Goal: Transaction & Acquisition: Purchase product/service

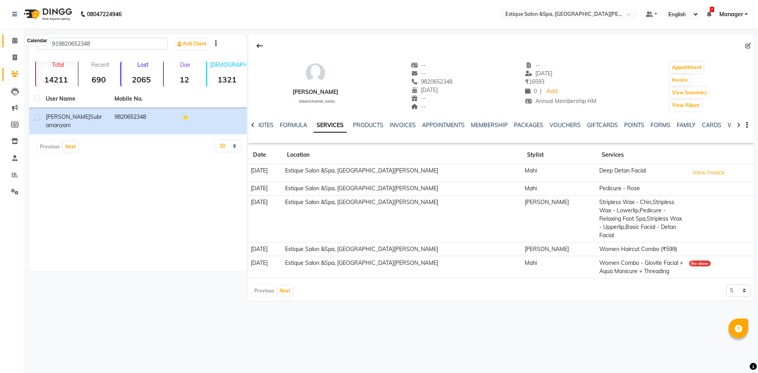
click at [18, 41] on span at bounding box center [15, 40] width 14 height 9
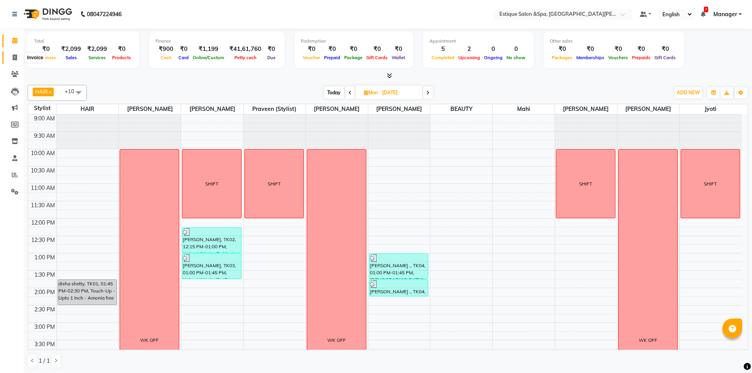
click at [17, 57] on icon at bounding box center [15, 58] width 4 height 6
select select "service"
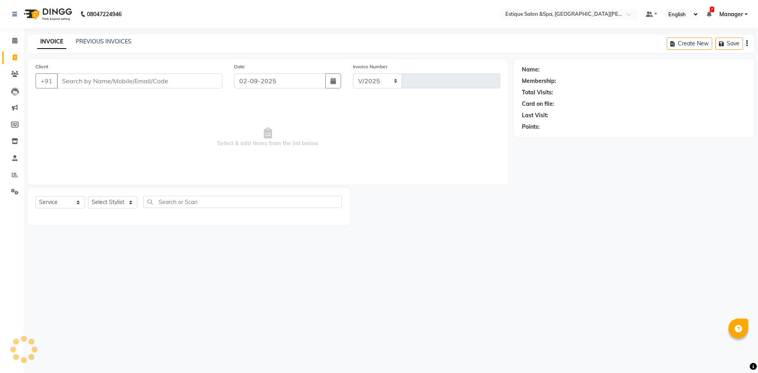
select select "3928"
type input "2457"
click at [16, 41] on icon at bounding box center [14, 41] width 5 height 6
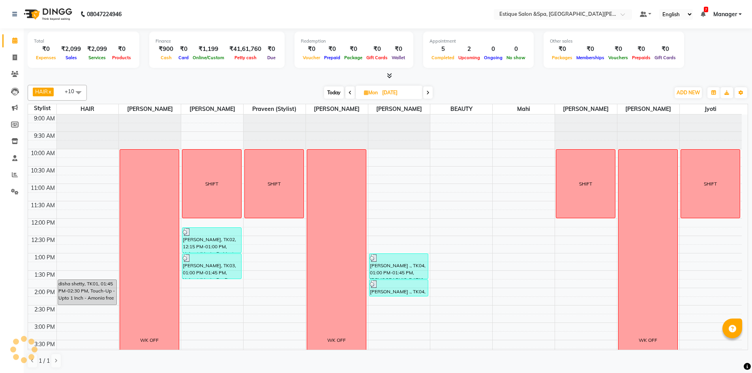
click at [431, 94] on span at bounding box center [427, 93] width 9 height 12
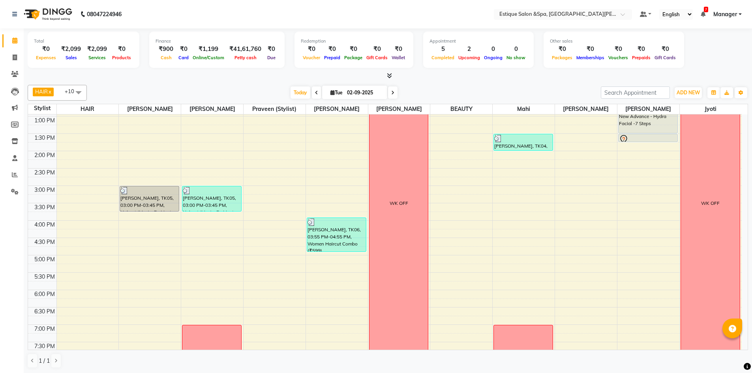
scroll to position [19, 0]
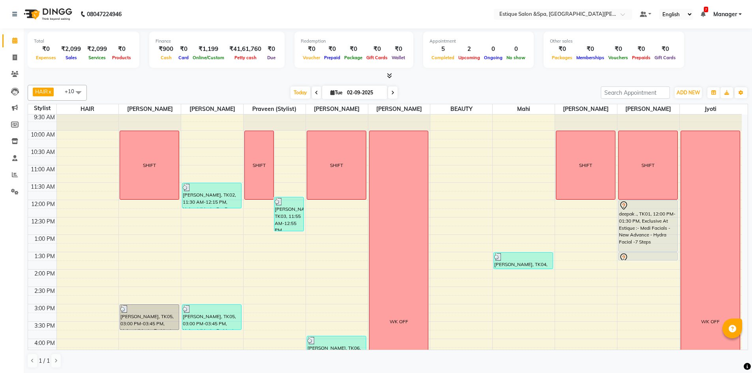
click at [393, 90] on icon at bounding box center [392, 92] width 3 height 5
type input "03-09-2025"
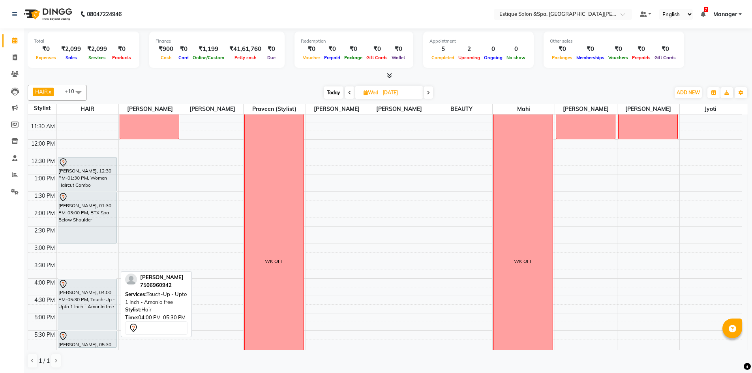
scroll to position [119, 0]
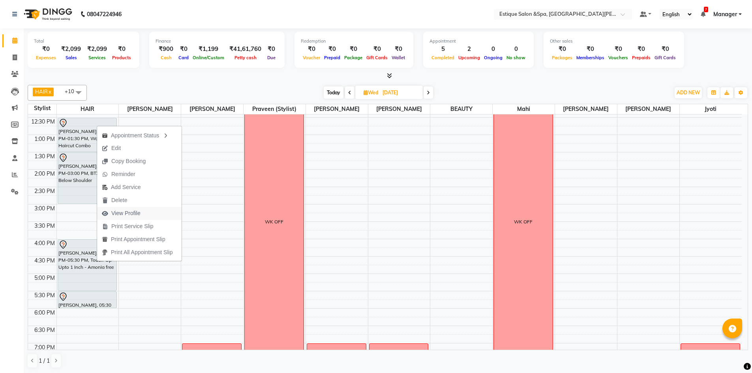
click at [144, 212] on span "View Profile" at bounding box center [121, 213] width 48 height 13
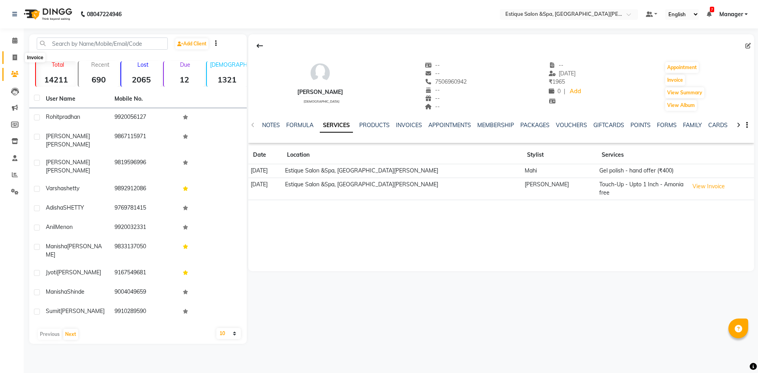
click at [17, 58] on icon at bounding box center [15, 58] width 4 height 6
select select "service"
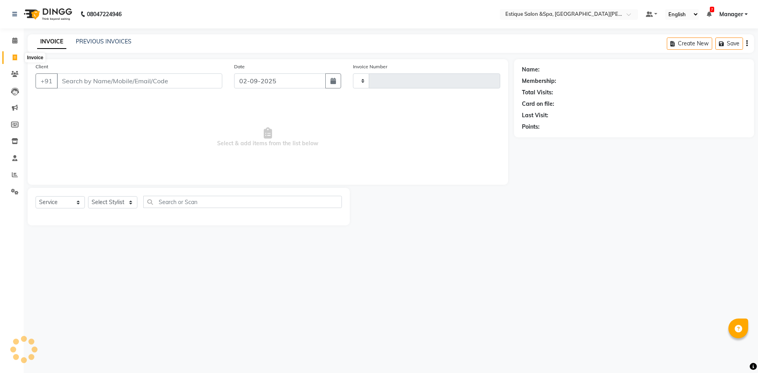
type input "2457"
select select "3928"
click at [14, 41] on icon at bounding box center [14, 41] width 5 height 6
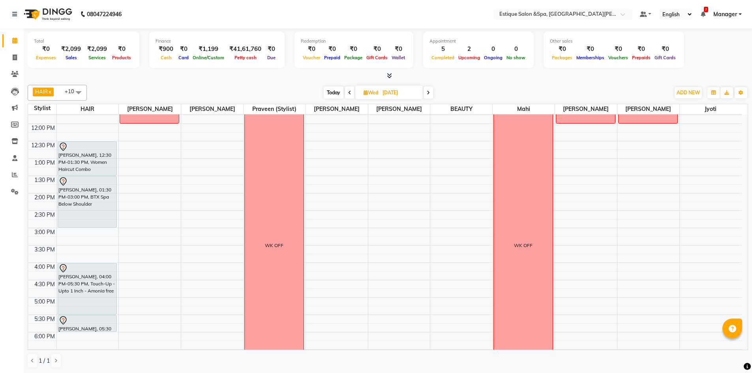
scroll to position [198, 0]
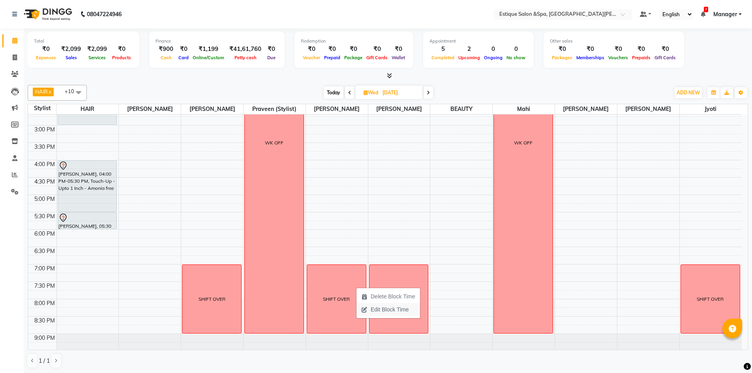
click at [407, 310] on span "Edit Block Time" at bounding box center [390, 310] width 38 height 8
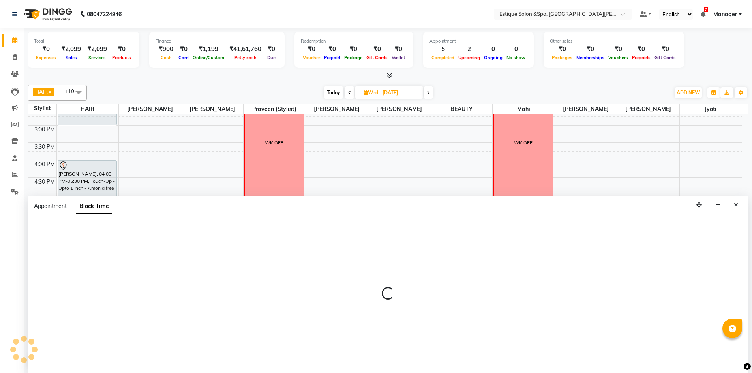
scroll to position [0, 0]
select select "80462"
select select "1140"
select select "1260"
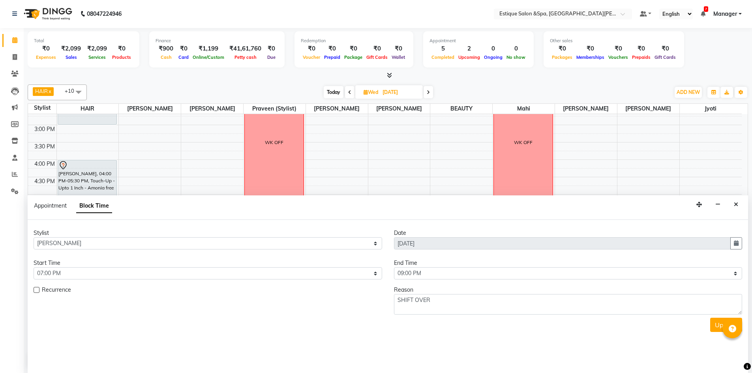
scroll to position [216, 0]
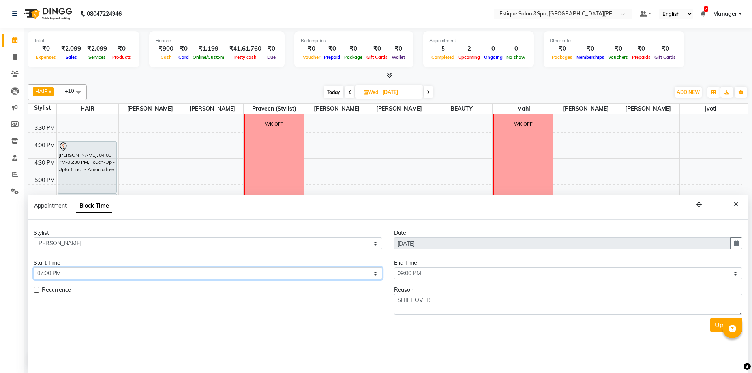
click at [349, 278] on select "Select 10:00 AM 10:15 AM 10:30 AM 10:45 AM 11:00 AM 11:15 AM 11:30 AM 11:45 AM …" at bounding box center [208, 273] width 349 height 12
select select "600"
click at [34, 267] on select "Select 10:00 AM 10:15 AM 10:30 AM 10:45 AM 11:00 AM 11:15 AM 11:30 AM 11:45 AM …" at bounding box center [208, 273] width 349 height 12
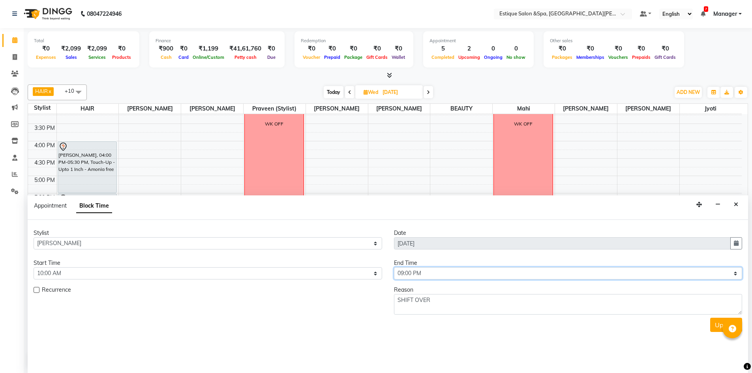
click at [449, 276] on select "Select 10:00 AM 10:15 AM 10:30 AM 10:45 AM 11:00 AM 11:15 AM 11:30 AM 11:45 AM …" at bounding box center [568, 273] width 349 height 12
select select "720"
click at [394, 267] on select "Select 10:00 AM 10:15 AM 10:30 AM 10:45 AM 11:00 AM 11:15 AM 11:30 AM 11:45 AM …" at bounding box center [568, 273] width 349 height 12
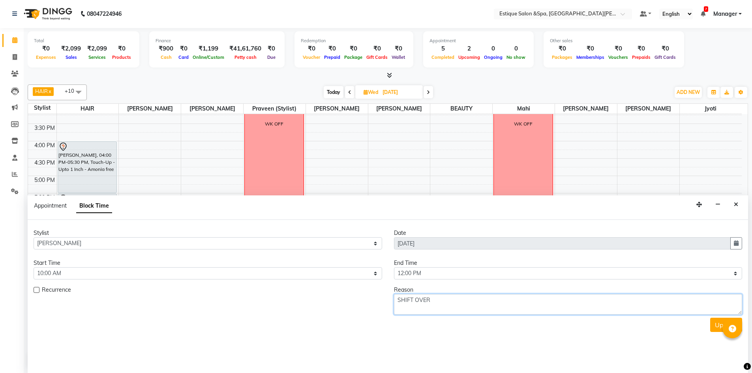
click at [525, 302] on textarea "SHIFT OVER" at bounding box center [568, 304] width 349 height 21
type textarea "SHIFT"
click at [714, 323] on button "Update" at bounding box center [727, 325] width 32 height 14
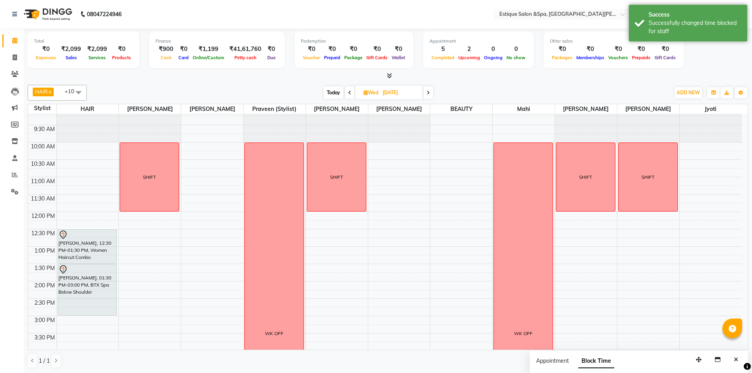
scroll to position [0, 0]
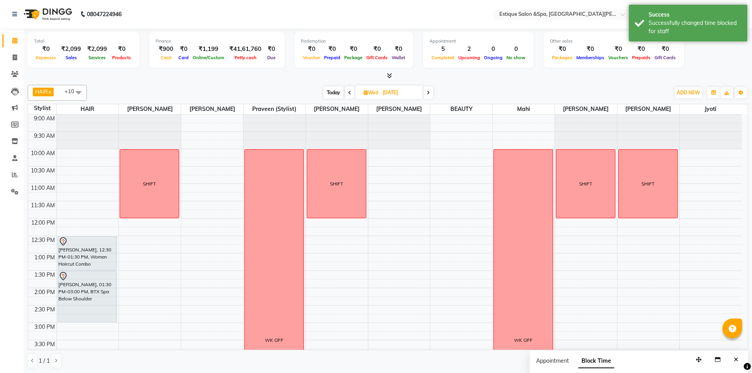
click at [429, 92] on icon at bounding box center [428, 92] width 3 height 5
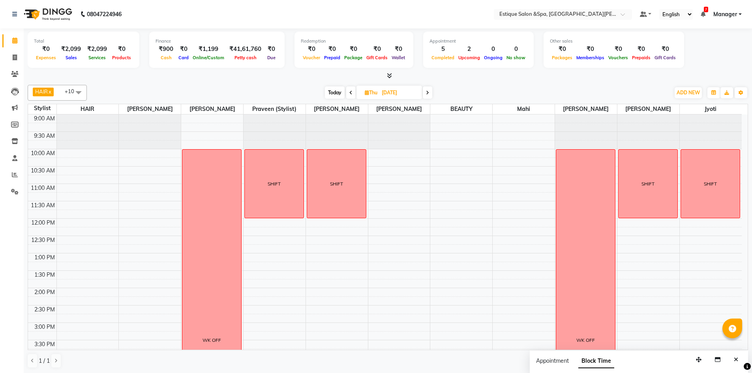
click at [350, 94] on icon at bounding box center [351, 92] width 3 height 5
type input "03-09-2025"
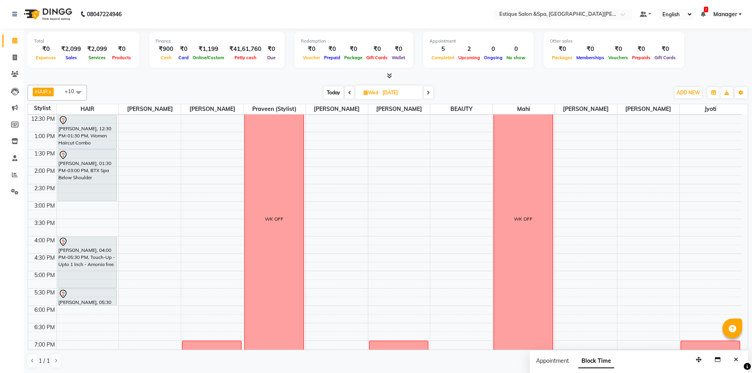
scroll to position [216, 0]
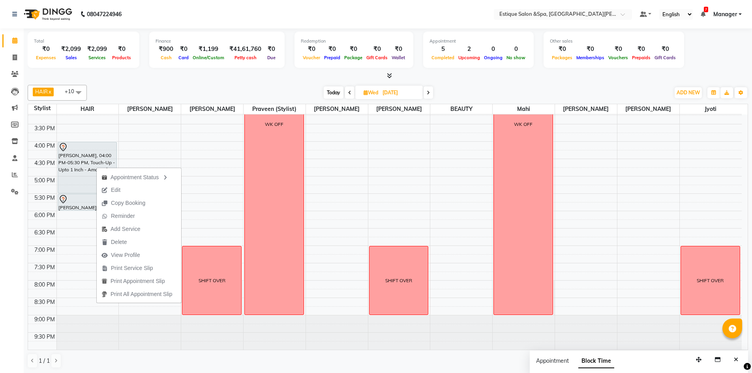
click at [459, 87] on div "Today Wed 03-09-2025" at bounding box center [379, 93] width 576 height 12
click at [214, 74] on div at bounding box center [388, 76] width 721 height 8
click at [451, 91] on div "Today Wed 03-09-2025" at bounding box center [379, 93] width 576 height 12
click at [278, 83] on div "HAIR x Suhail salmani x Saif Salmani x Savez salmani x BEAUTY x Mahi x Preeti P…" at bounding box center [388, 227] width 721 height 290
click at [441, 89] on div "Today Wed 03-09-2025" at bounding box center [379, 93] width 576 height 12
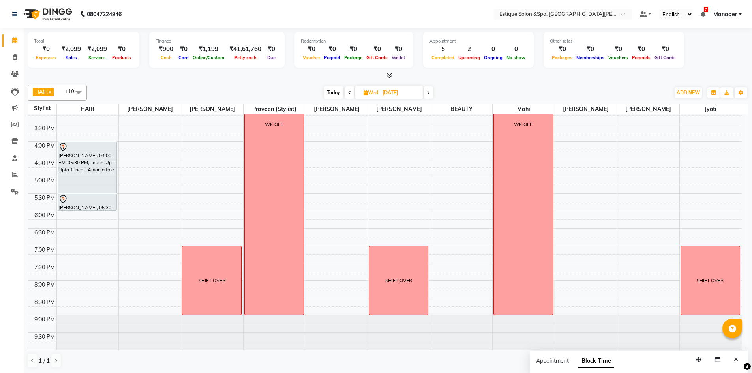
click at [417, 77] on div at bounding box center [388, 76] width 721 height 8
click at [374, 75] on div at bounding box center [388, 76] width 721 height 8
click at [408, 79] on div at bounding box center [388, 76] width 721 height 8
drag, startPoint x: 367, startPoint y: 74, endPoint x: 388, endPoint y: 73, distance: 21.4
click at [368, 74] on div at bounding box center [388, 76] width 721 height 8
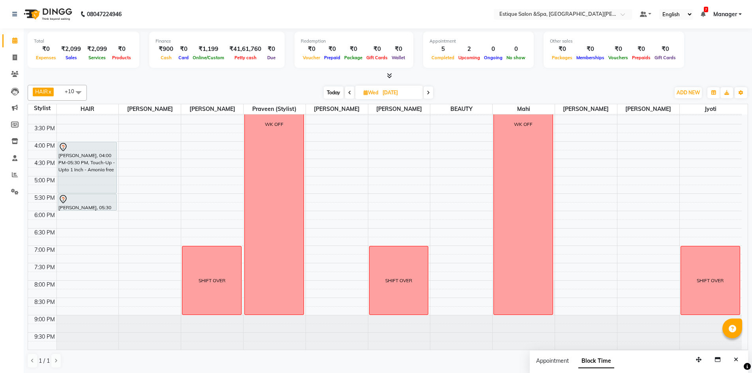
click at [403, 71] on div "Total ₹0 Expenses ₹2,099 Sales ₹2,099 Services ₹0 Products Finance ₹900 Cash ₹0…" at bounding box center [388, 54] width 721 height 52
drag, startPoint x: 355, startPoint y: 72, endPoint x: 408, endPoint y: 79, distance: 53.8
click at [356, 72] on div at bounding box center [388, 76] width 721 height 8
click at [418, 79] on div at bounding box center [388, 76] width 721 height 8
drag, startPoint x: 359, startPoint y: 75, endPoint x: 366, endPoint y: 77, distance: 6.4
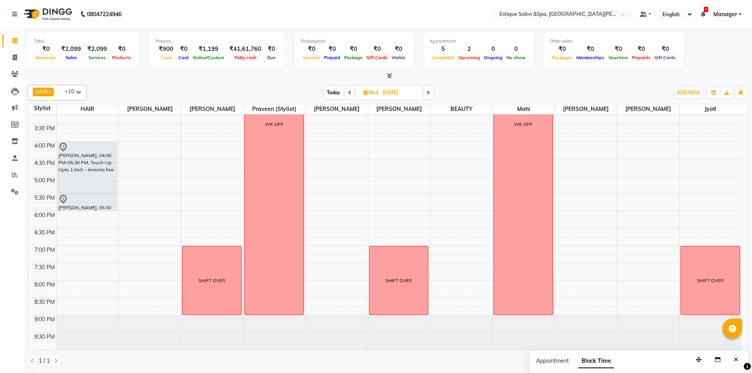
click at [365, 77] on div at bounding box center [388, 76] width 721 height 8
click at [164, 246] on button "Delete" at bounding box center [149, 249] width 85 height 13
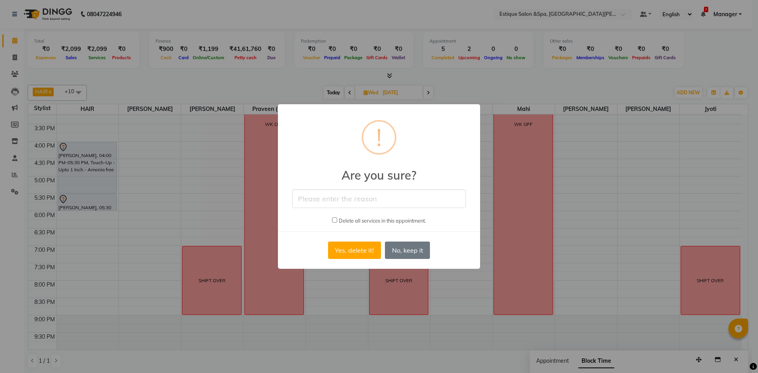
click at [333, 221] on input "checkbox" at bounding box center [334, 220] width 5 height 5
checkbox input "true"
click at [355, 200] on input "text" at bounding box center [379, 199] width 174 height 19
type input "cANCEl"
click at [360, 247] on button "Yes, delete it!" at bounding box center [354, 250] width 53 height 17
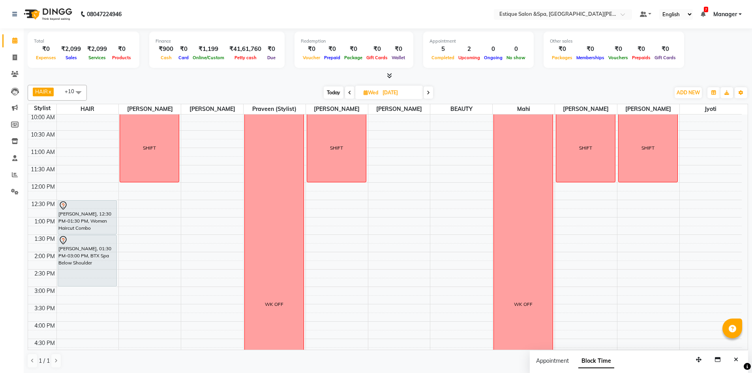
scroll to position [0, 0]
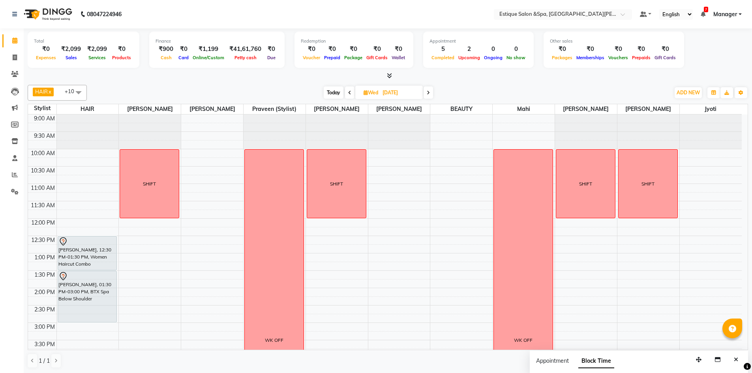
click at [337, 94] on span "Today" at bounding box center [334, 93] width 20 height 12
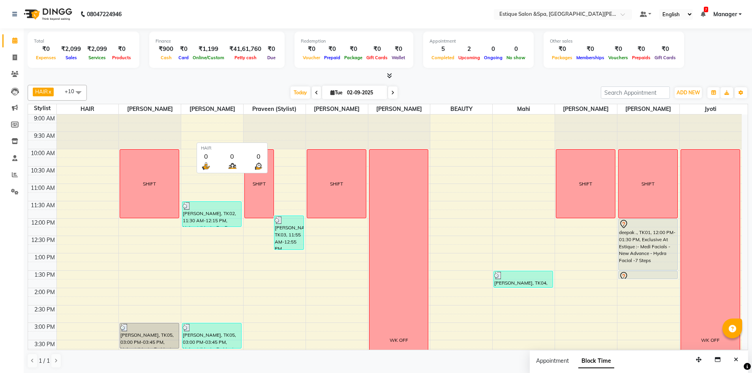
scroll to position [216, 0]
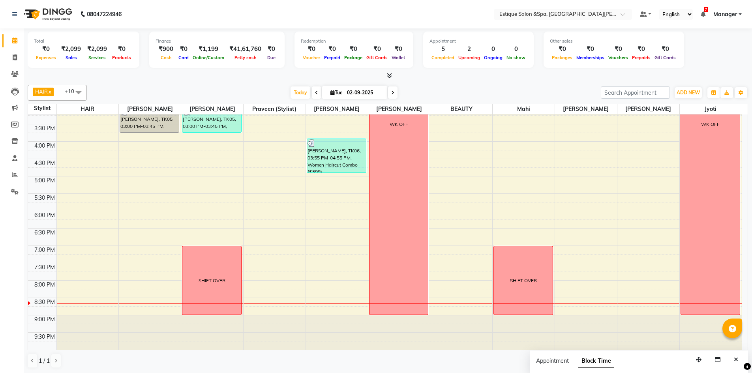
click at [389, 92] on span at bounding box center [392, 93] width 9 height 12
type input "03-09-2025"
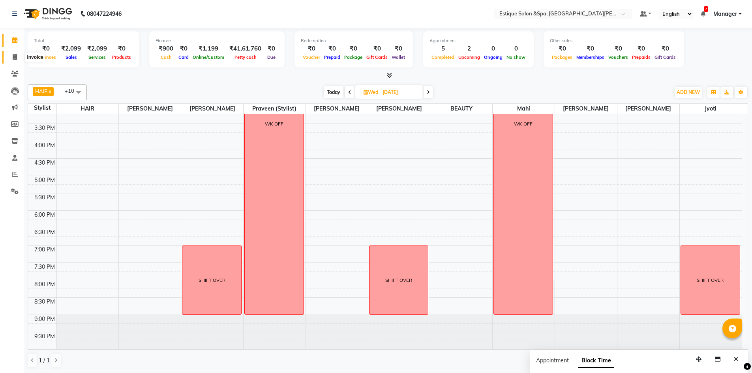
click at [15, 56] on icon at bounding box center [15, 57] width 4 height 6
select select "service"
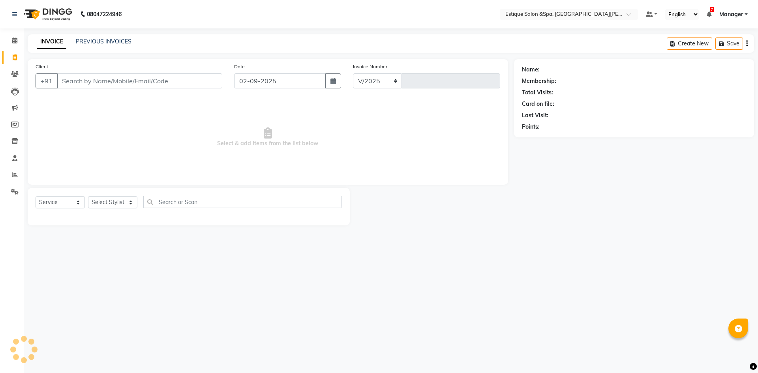
select select "3928"
type input "2457"
click at [94, 79] on input "Client" at bounding box center [140, 80] width 166 height 15
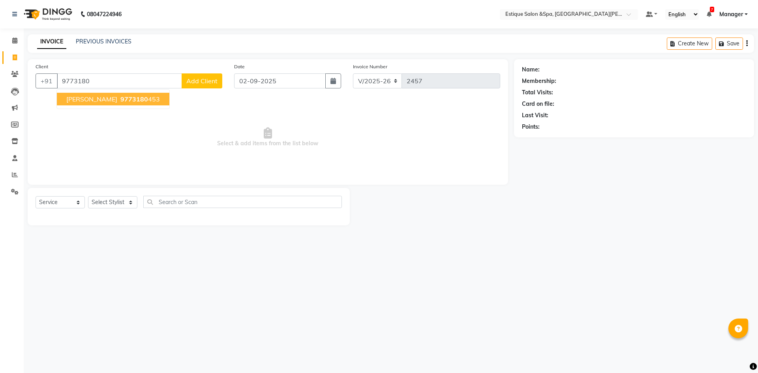
click at [126, 95] on span "9773180" at bounding box center [134, 99] width 28 height 8
type input "9773180453"
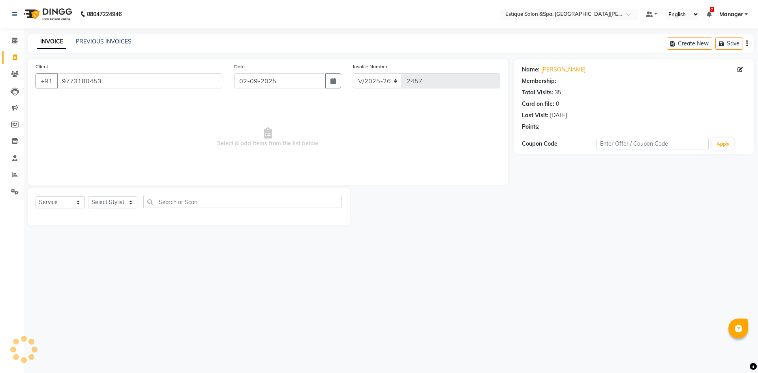
select select "1: Object"
click at [126, 207] on select "Select Stylist aaves Asmi BEAUTY HAIR Haniya shaikh Jyoti kanchan pp laxmi pp M…" at bounding box center [112, 202] width 49 height 12
select select "80462"
click at [88, 196] on select "Select Stylist aaves Asmi BEAUTY HAIR Haniya shaikh Jyoti kanchan pp laxmi pp M…" at bounding box center [112, 202] width 49 height 12
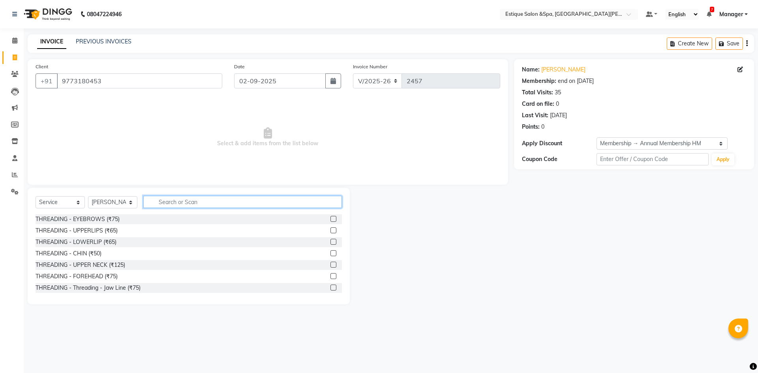
click at [188, 205] on input "text" at bounding box center [242, 202] width 199 height 12
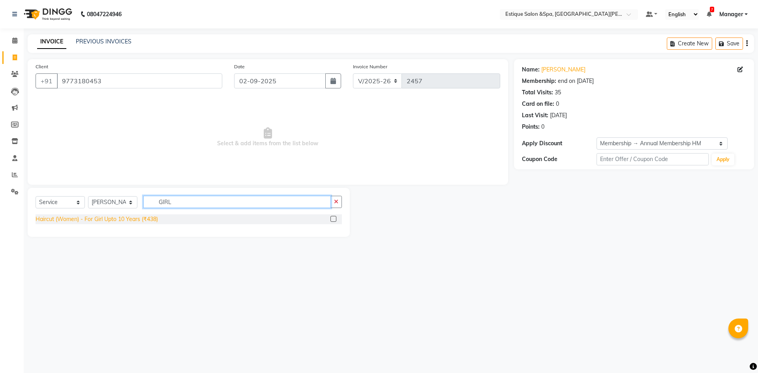
type input "GIRL"
click at [143, 222] on div "Haircut (Women) - For Girl Upto 10 Years (₹438)" at bounding box center [97, 219] width 122 height 8
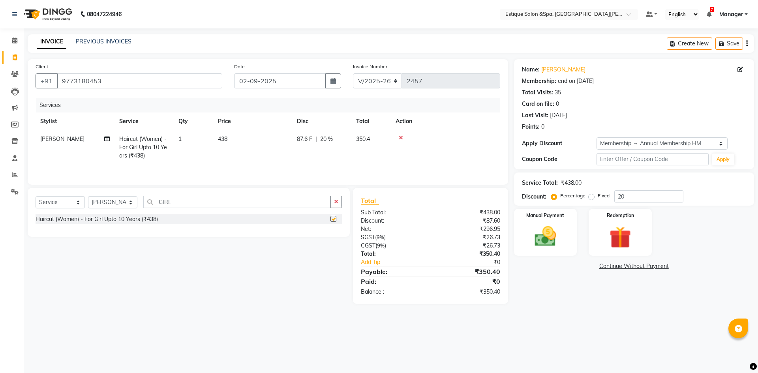
checkbox input "false"
click at [148, 127] on th "Service" at bounding box center [144, 122] width 59 height 18
click at [148, 143] on td "Haircut (Women) - For Girl Upto 10 Years (₹438)" at bounding box center [144, 147] width 59 height 34
select select "80462"
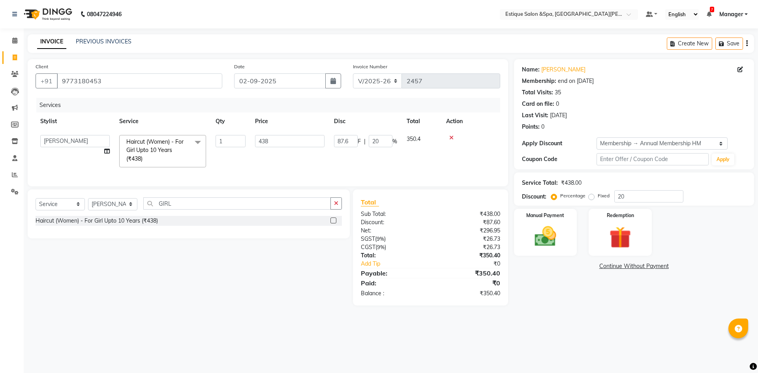
click at [149, 145] on span "Haircut (Women) - For Girl Upto 10 Years (₹438) x" at bounding box center [159, 150] width 70 height 25
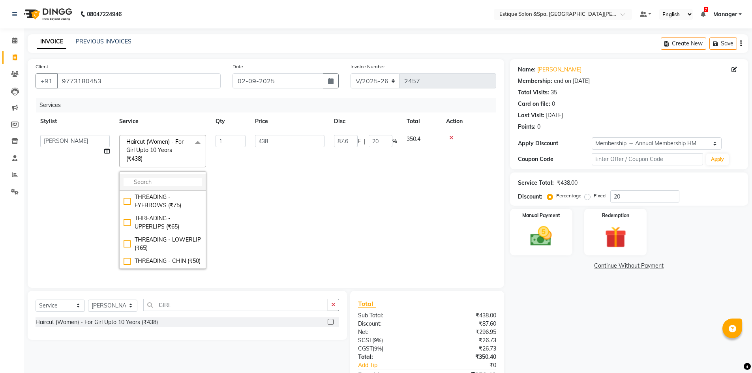
click at [158, 184] on input "multiselect-search" at bounding box center [163, 182] width 78 height 8
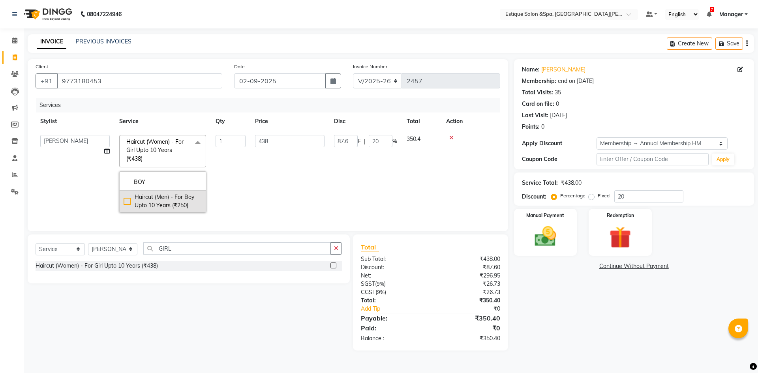
type input "BOY"
click at [162, 206] on div "Haircut (Men) - For Boy Upto 10 Years (₹250)" at bounding box center [163, 201] width 78 height 17
checkbox input "true"
type input "250"
type input "50"
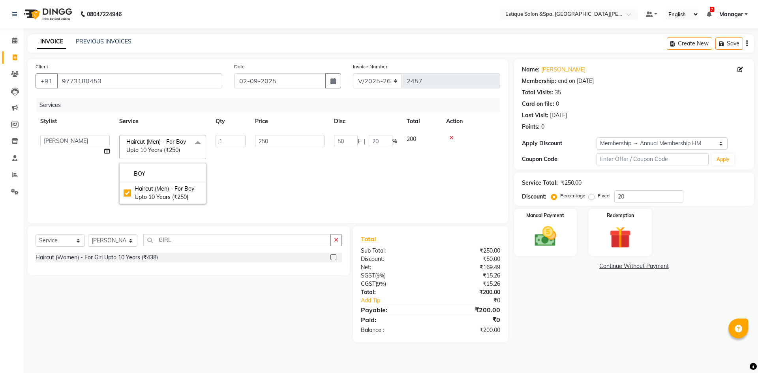
click at [273, 186] on td "250" at bounding box center [289, 169] width 79 height 79
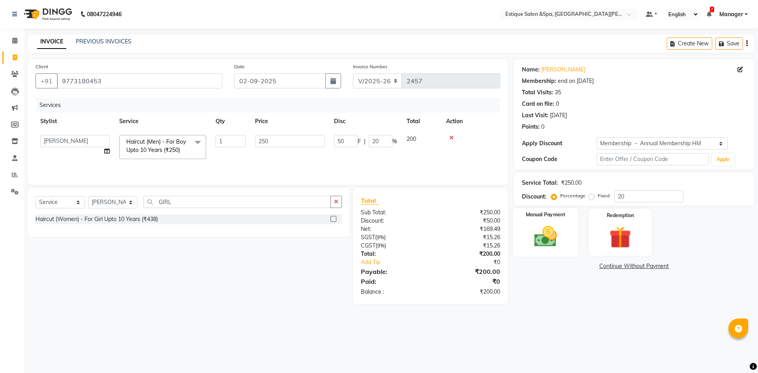
click at [552, 229] on img at bounding box center [545, 237] width 37 height 26
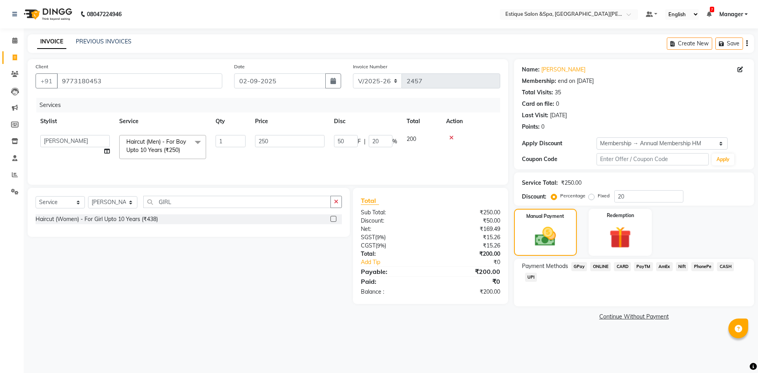
click at [583, 268] on span "GPay" at bounding box center [580, 266] width 16 height 9
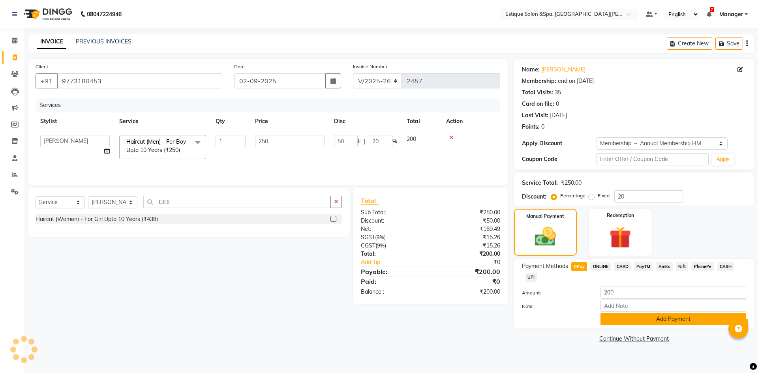
click at [650, 318] on button "Add Payment" at bounding box center [674, 319] width 146 height 12
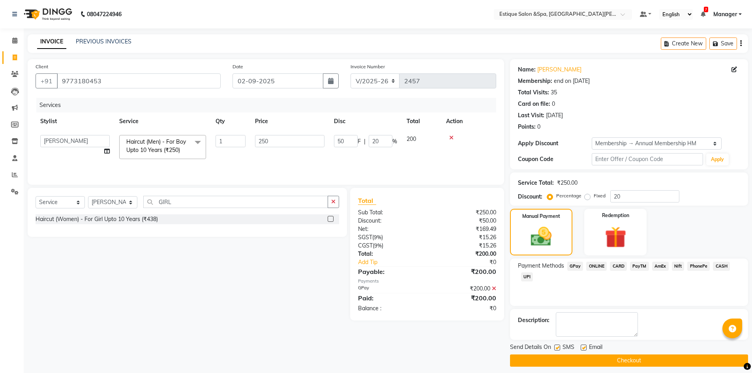
click at [664, 363] on button "Checkout" at bounding box center [629, 361] width 238 height 12
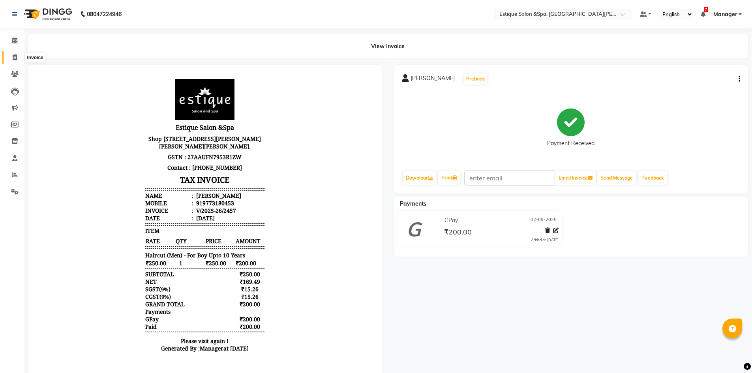
click at [13, 58] on icon at bounding box center [15, 58] width 4 height 6
select select "service"
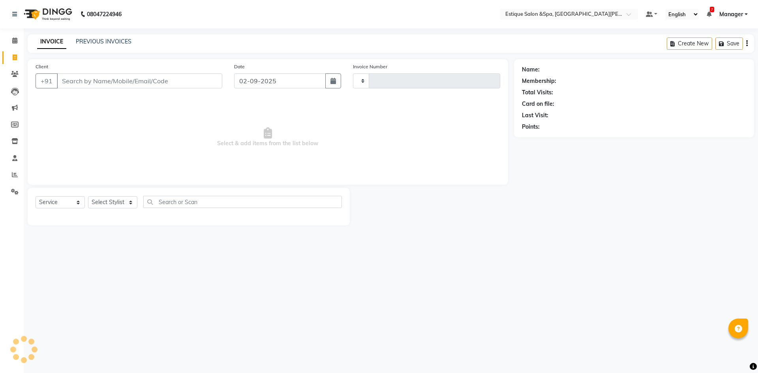
type input "2458"
select select "3928"
click at [102, 42] on link "PREVIOUS INVOICES" at bounding box center [104, 41] width 56 height 7
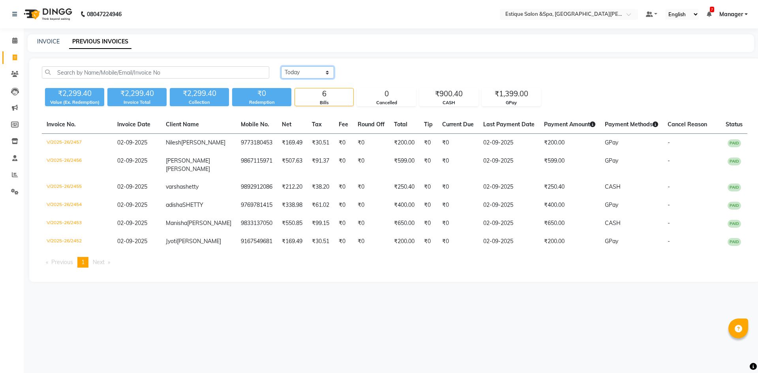
drag, startPoint x: 313, startPoint y: 72, endPoint x: 309, endPoint y: 73, distance: 4.0
click at [313, 72] on select "Today Yesterday Custom Range" at bounding box center [307, 72] width 53 height 12
select select "yesterday"
click at [281, 66] on select "Today Yesterday Custom Range" at bounding box center [307, 72] width 53 height 12
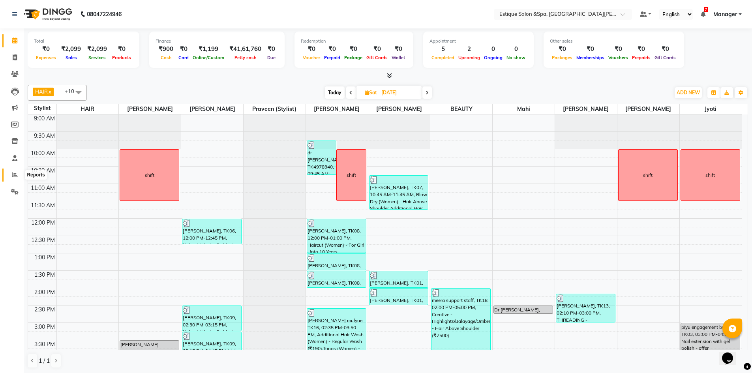
click at [16, 175] on icon at bounding box center [15, 175] width 6 height 6
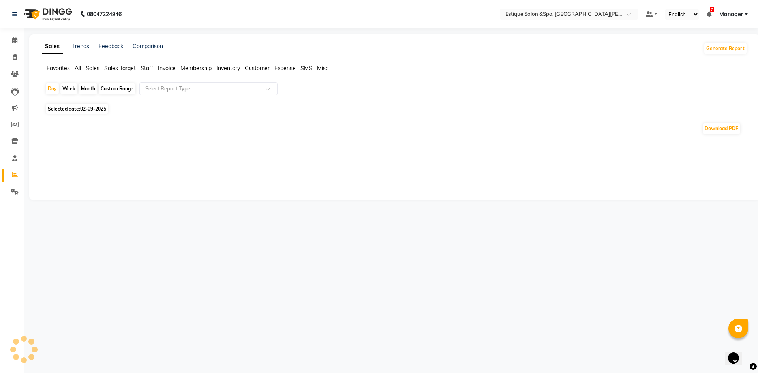
click at [134, 83] on div "Day Week Month Custom Range Select Report Type" at bounding box center [395, 92] width 700 height 19
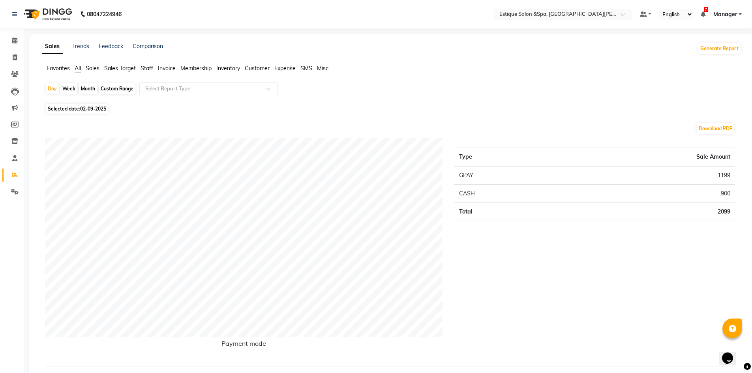
click at [130, 90] on div "Custom Range" at bounding box center [117, 88] width 37 height 11
select select "9"
select select "2025"
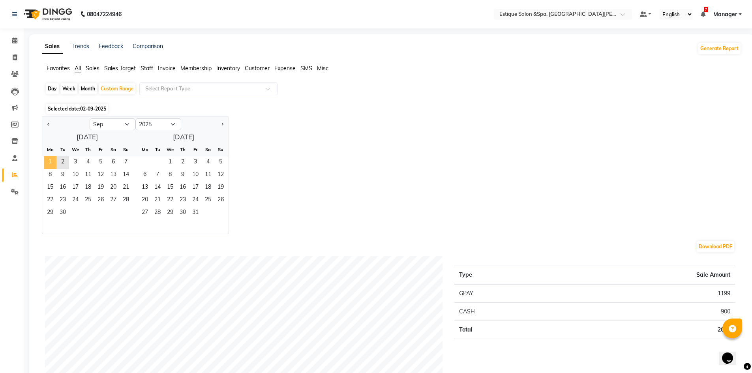
click at [54, 161] on span "1" at bounding box center [50, 162] width 13 height 13
click at [67, 165] on span "2" at bounding box center [62, 162] width 13 height 13
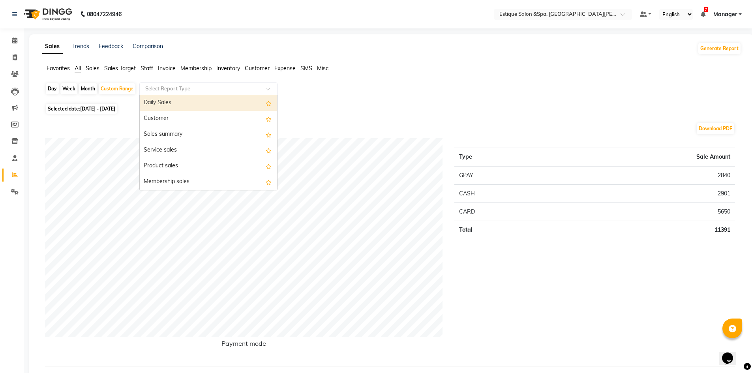
click at [212, 88] on input "text" at bounding box center [201, 89] width 114 height 8
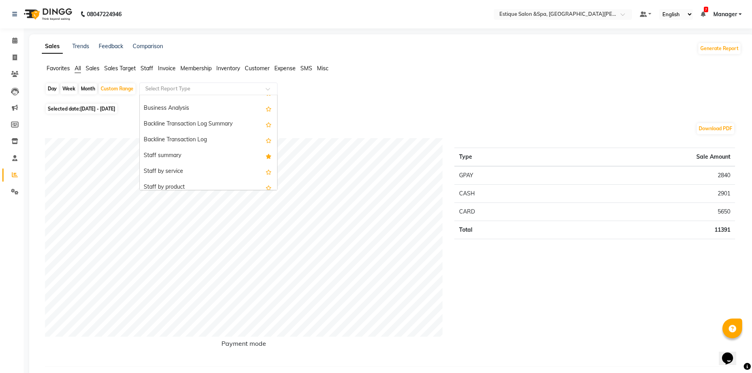
scroll to position [237, 0]
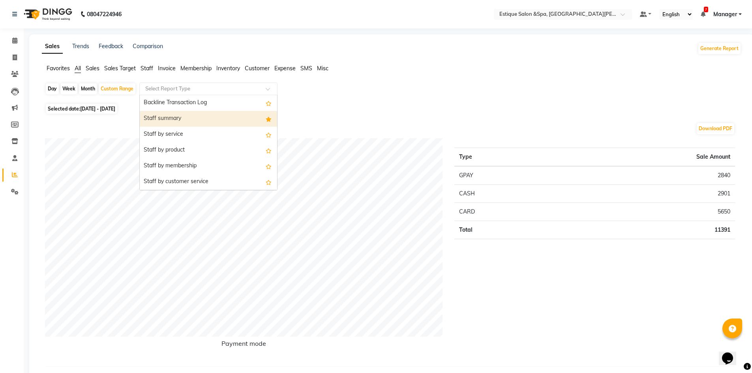
click at [188, 116] on div "Staff summary" at bounding box center [208, 119] width 137 height 16
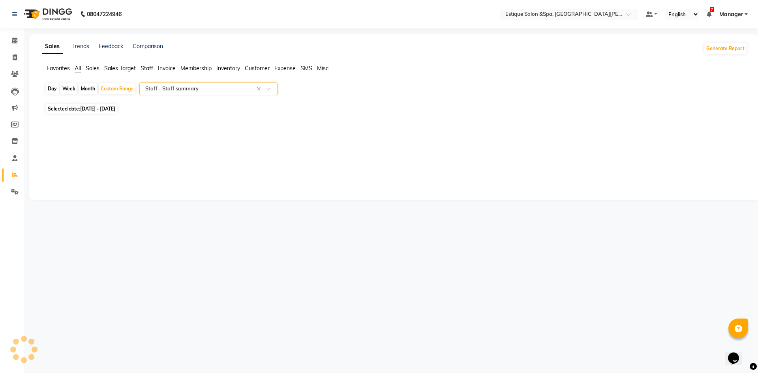
select select "full_report"
select select "csv"
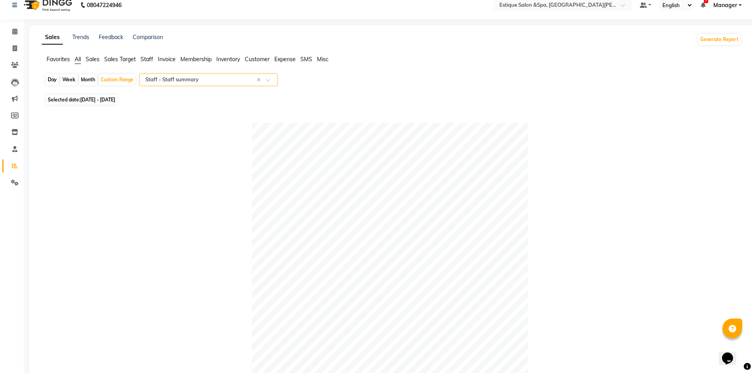
scroll to position [0, 0]
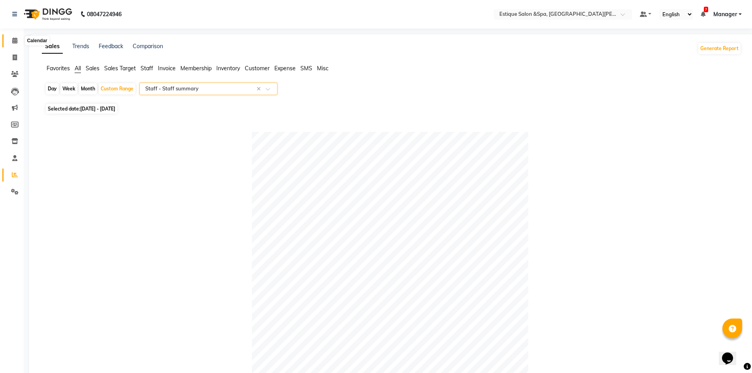
click at [13, 38] on icon at bounding box center [14, 41] width 5 height 6
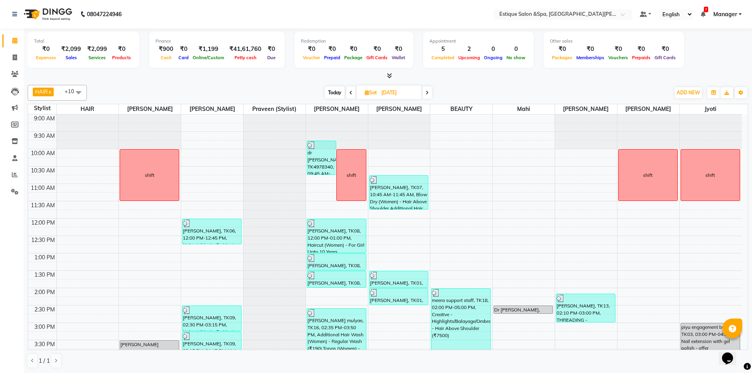
click at [348, 94] on span at bounding box center [350, 93] width 9 height 12
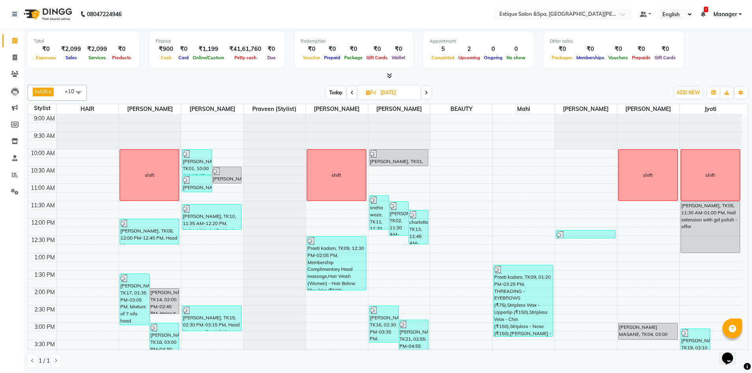
click at [427, 93] on icon at bounding box center [426, 92] width 3 height 5
type input "[DATE]"
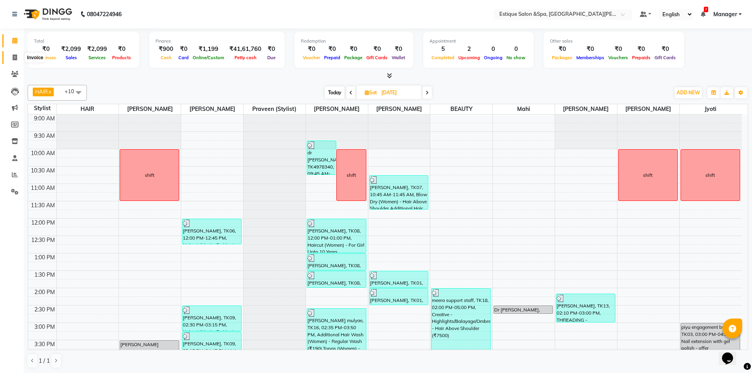
click at [13, 57] on icon at bounding box center [15, 58] width 4 height 6
select select "service"
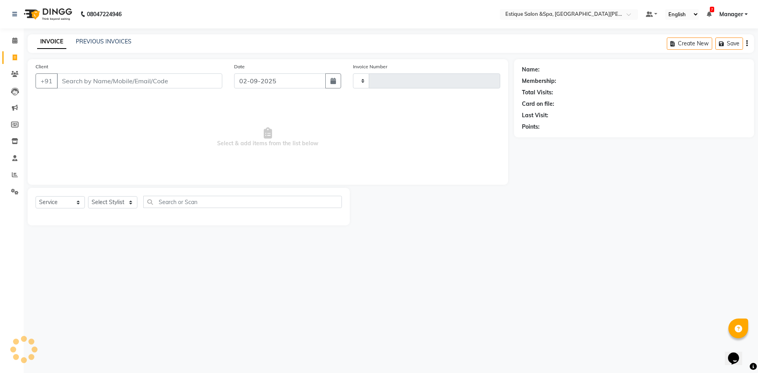
type input "2457"
select select "3928"
click at [17, 74] on icon at bounding box center [15, 74] width 8 height 6
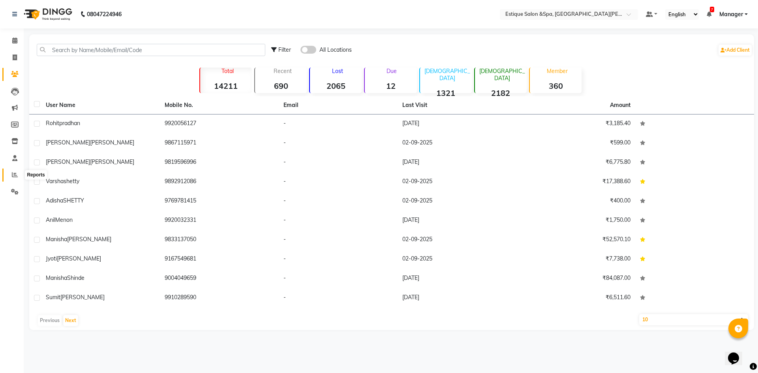
click at [16, 173] on icon at bounding box center [15, 175] width 6 height 6
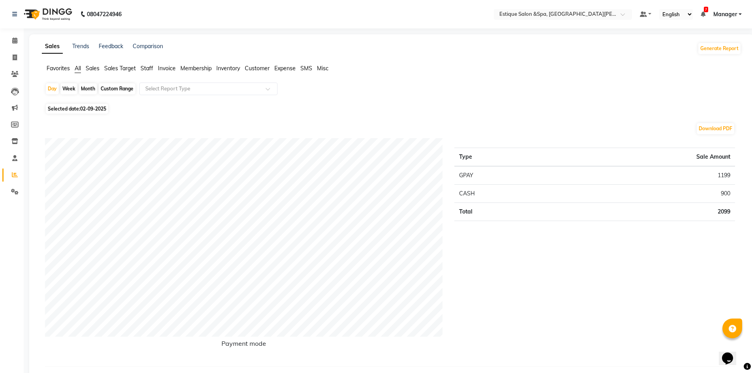
click at [96, 106] on span "02-09-2025" at bounding box center [93, 109] width 26 height 6
select select "9"
select select "2025"
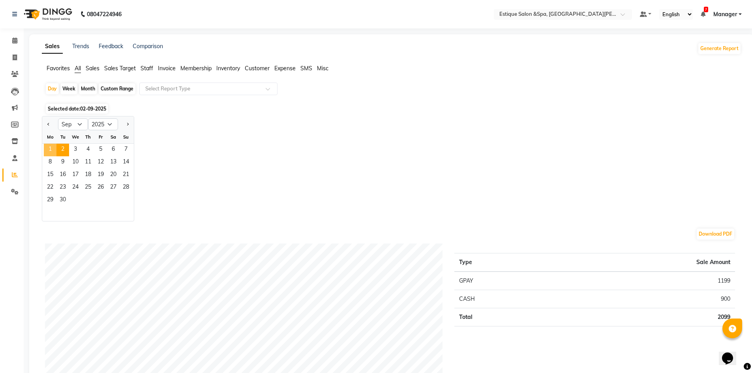
click at [49, 147] on span "1" at bounding box center [50, 150] width 13 height 13
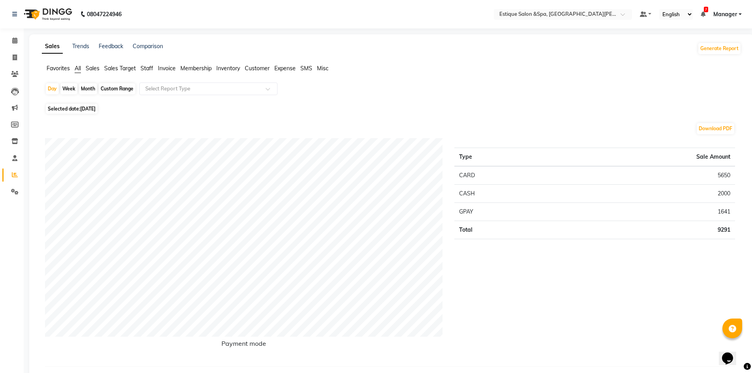
click at [86, 109] on span "[DATE]" at bounding box center [87, 109] width 15 height 6
select select "9"
select select "2025"
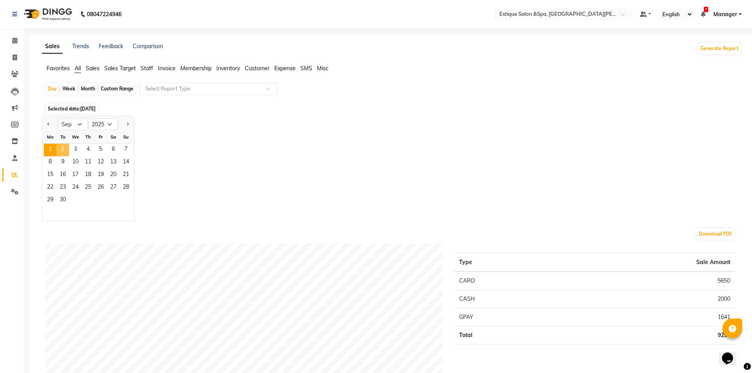
click at [61, 152] on span "2" at bounding box center [62, 150] width 13 height 13
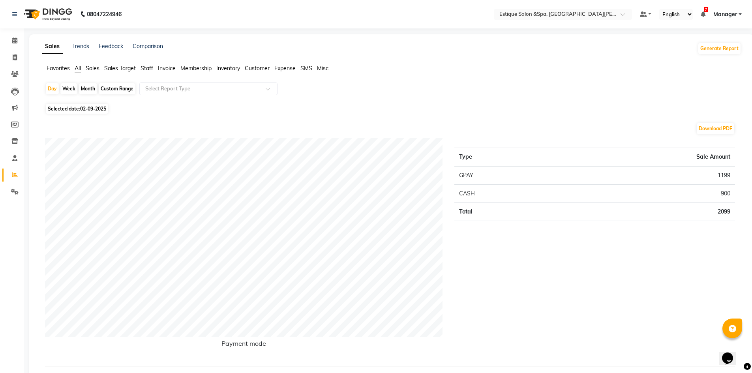
click at [81, 108] on span "02-09-2025" at bounding box center [93, 109] width 26 height 6
select select "9"
select select "2025"
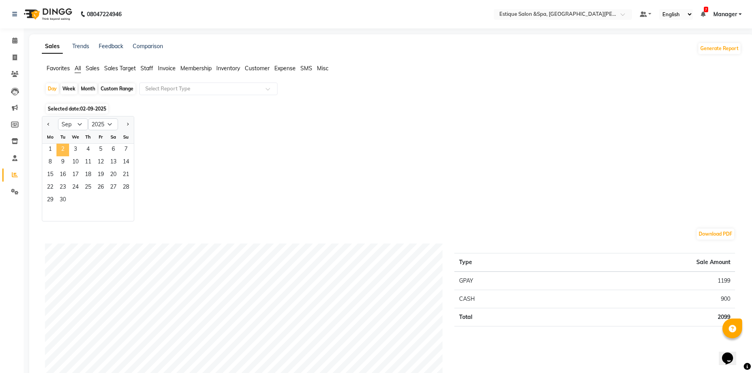
drag, startPoint x: 52, startPoint y: 148, endPoint x: 57, endPoint y: 149, distance: 5.6
click at [62, 147] on div "1 2 3 4 5 6 7" at bounding box center [88, 150] width 92 height 13
click at [51, 150] on span "1" at bounding box center [50, 150] width 13 height 13
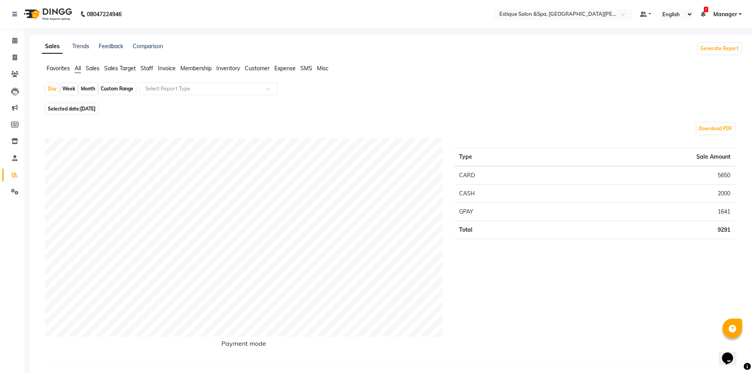
click at [68, 109] on span "Selected date: [DATE]" at bounding box center [72, 109] width 52 height 10
select select "9"
select select "2025"
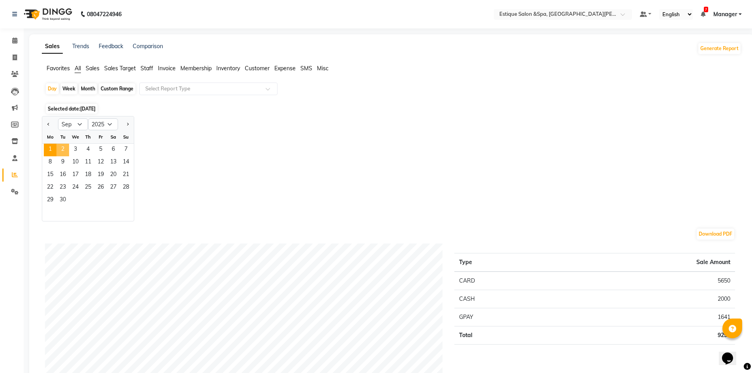
click at [63, 147] on span "2" at bounding box center [62, 150] width 13 height 13
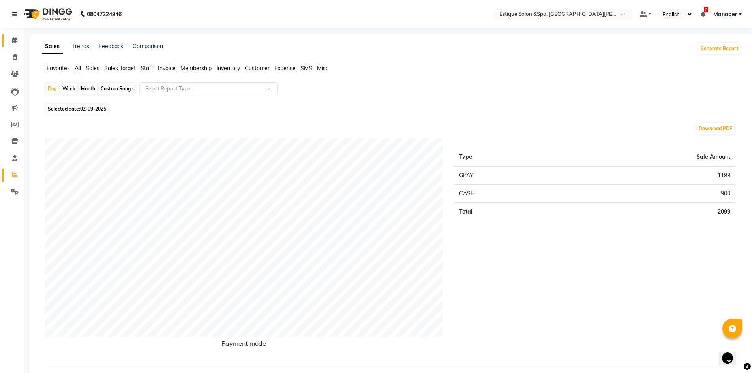
click at [19, 36] on link "Calendar" at bounding box center [11, 40] width 19 height 13
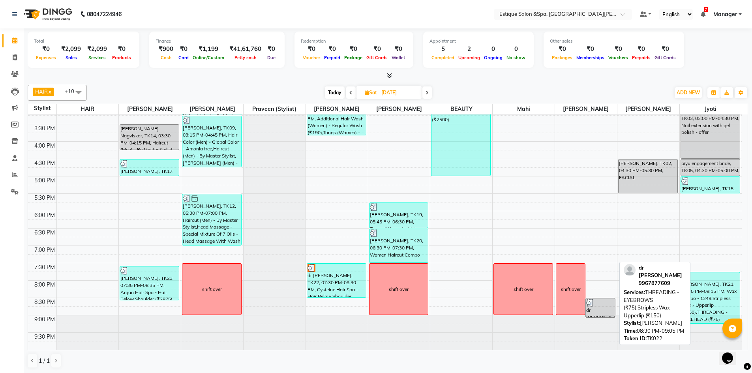
scroll to position [0, 0]
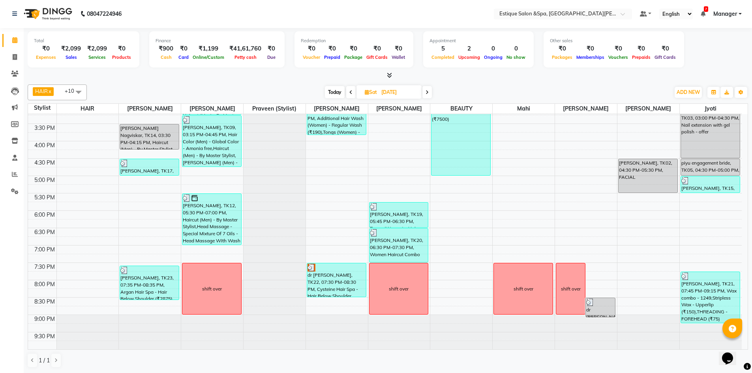
click at [351, 94] on icon at bounding box center [351, 92] width 3 height 5
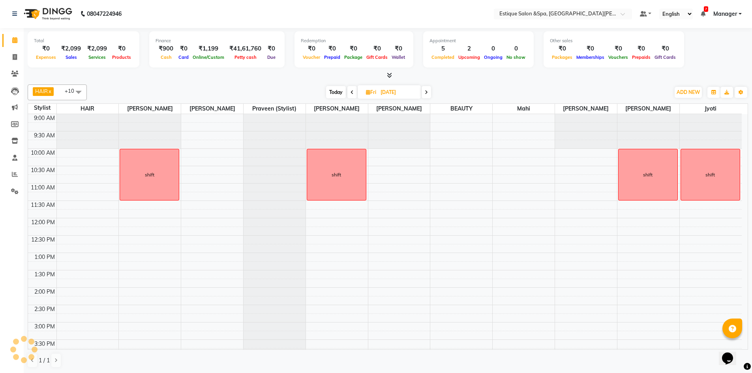
scroll to position [216, 0]
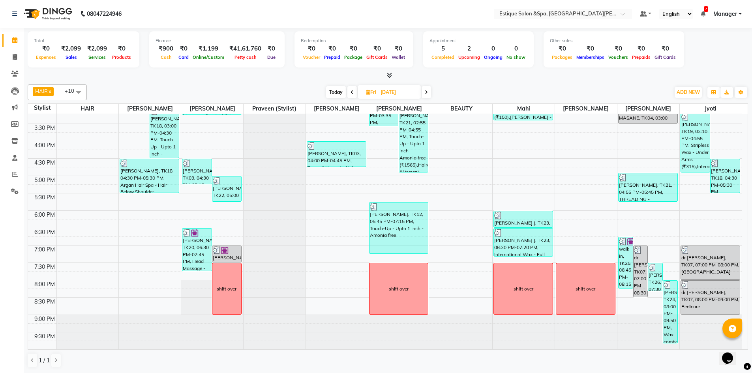
click at [426, 95] on span at bounding box center [426, 92] width 9 height 12
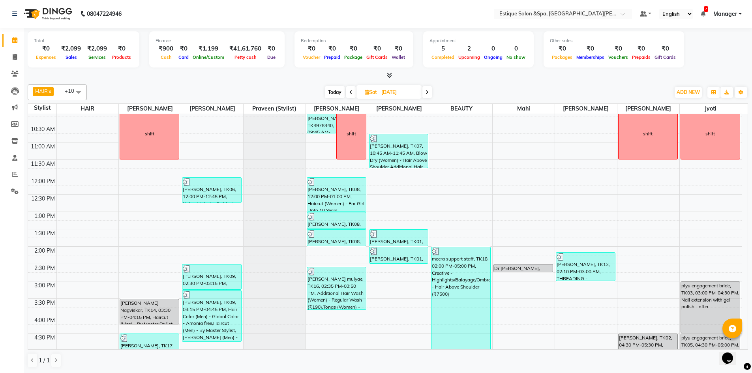
scroll to position [0, 0]
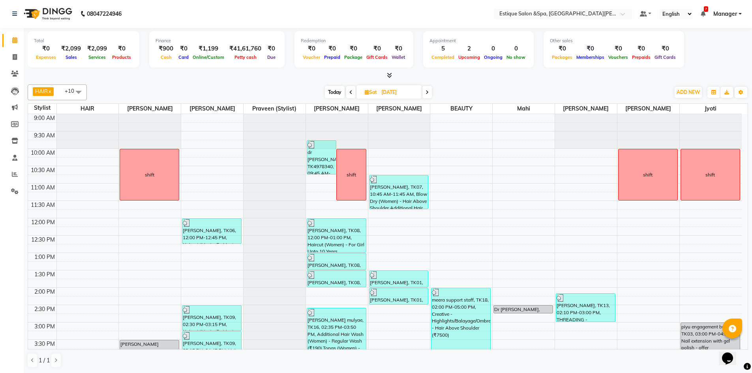
click at [333, 94] on span "Today" at bounding box center [335, 92] width 20 height 12
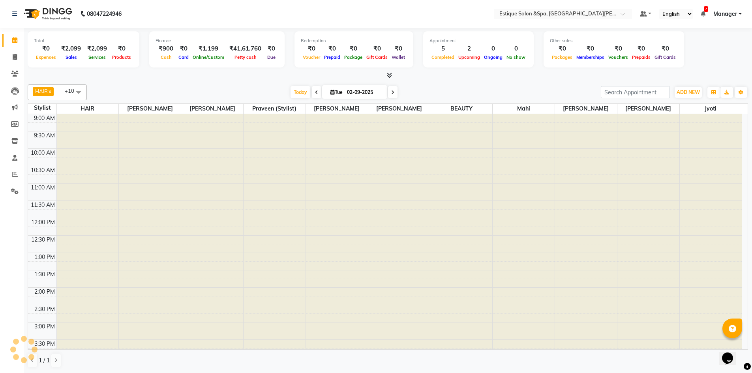
scroll to position [216, 0]
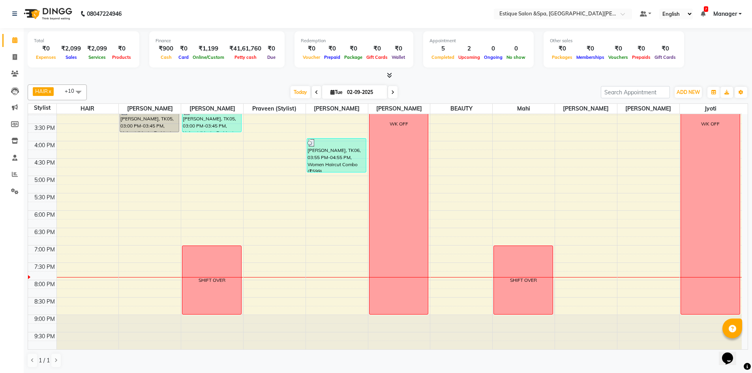
click at [315, 94] on icon at bounding box center [316, 92] width 3 height 5
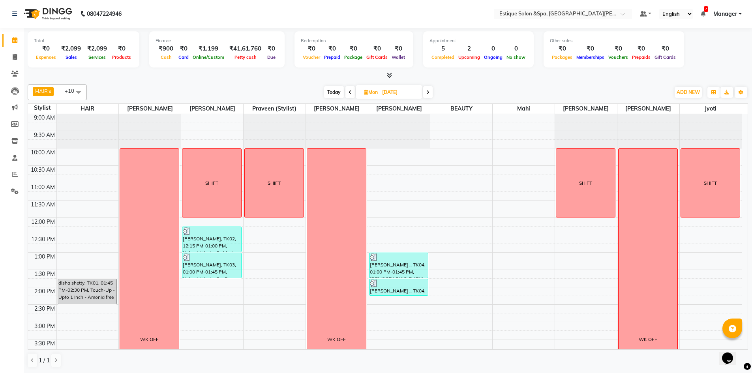
scroll to position [0, 0]
click at [429, 89] on span at bounding box center [427, 92] width 9 height 12
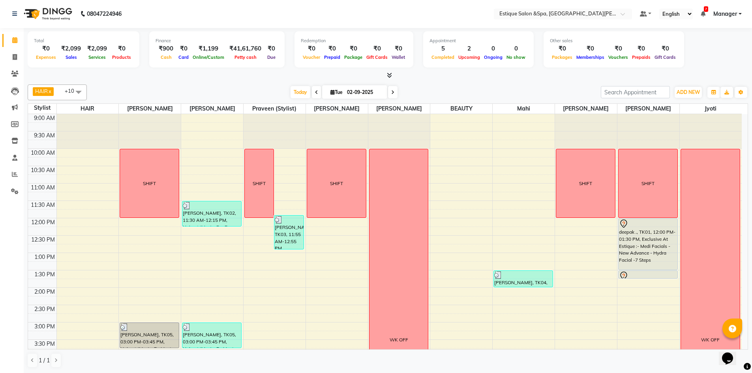
click at [315, 91] on icon at bounding box center [316, 92] width 3 height 5
type input "[DATE]"
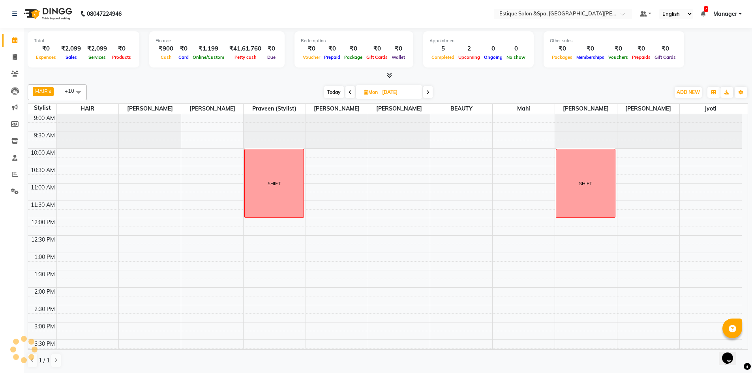
scroll to position [216, 0]
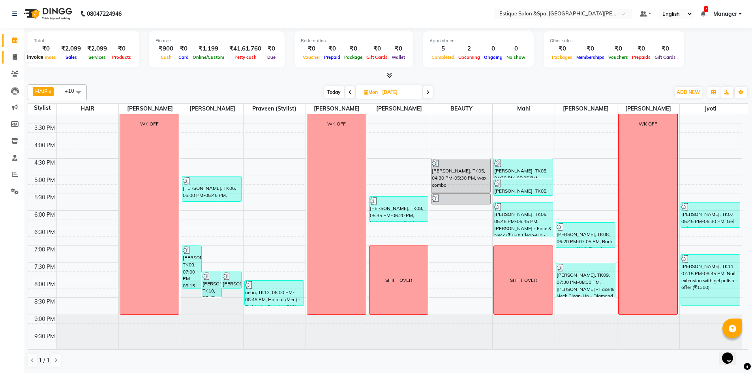
click at [16, 57] on icon at bounding box center [15, 57] width 4 height 6
select select "service"
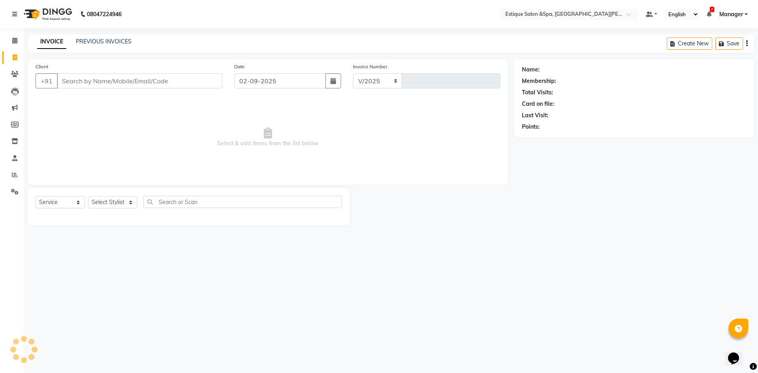
select select "3928"
type input "2457"
click at [147, 85] on input "Client" at bounding box center [140, 80] width 166 height 15
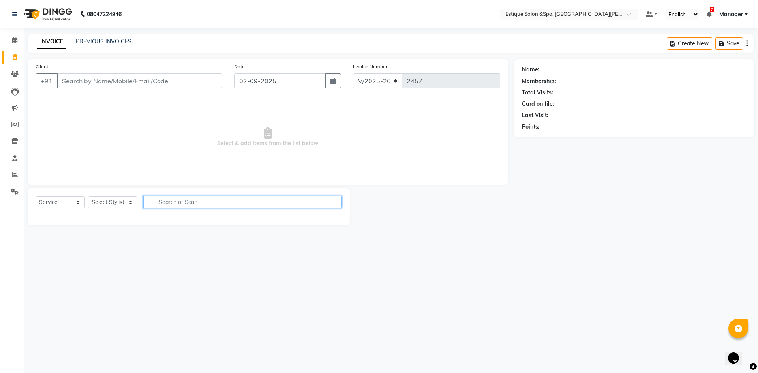
click at [172, 200] on input "text" at bounding box center [242, 202] width 199 height 12
type input "F"
click at [16, 43] on span at bounding box center [15, 40] width 14 height 9
